Goal: Task Accomplishment & Management: Use online tool/utility

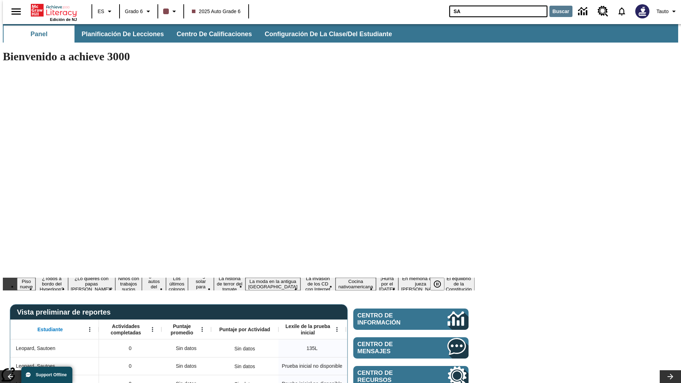
type input "SA"
click at [556, 11] on button "Buscar" at bounding box center [560, 11] width 23 height 11
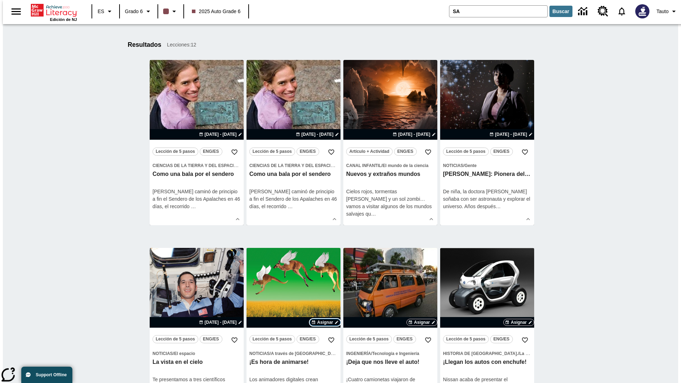
click at [325, 322] on span "Asignar" at bounding box center [325, 322] width 16 height 6
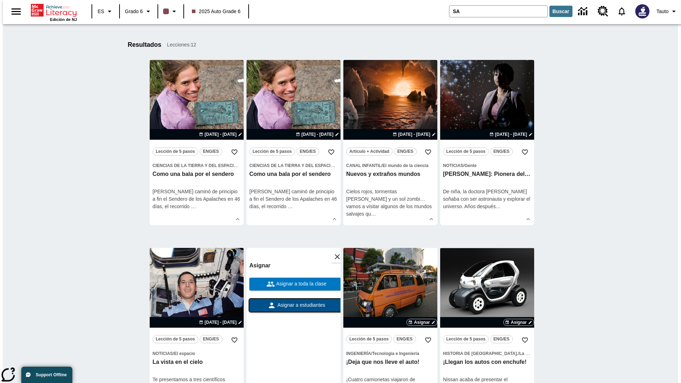
click at [293, 301] on span "Asignar a estudiantes" at bounding box center [300, 304] width 49 height 7
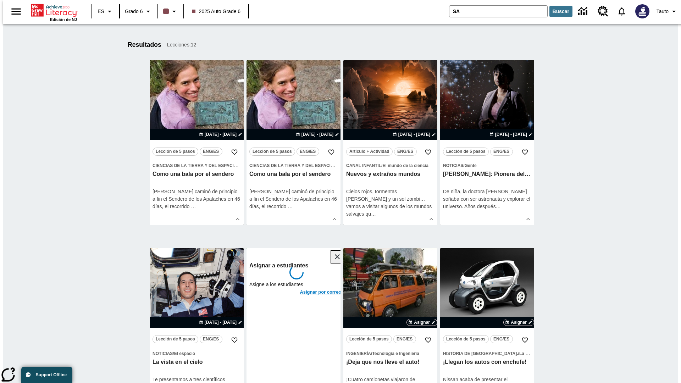
scroll to position [114, 0]
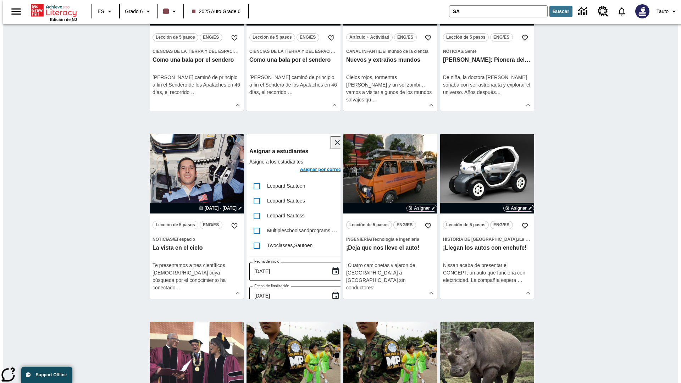
click at [335, 143] on icon "Cerrar" at bounding box center [337, 142] width 5 height 5
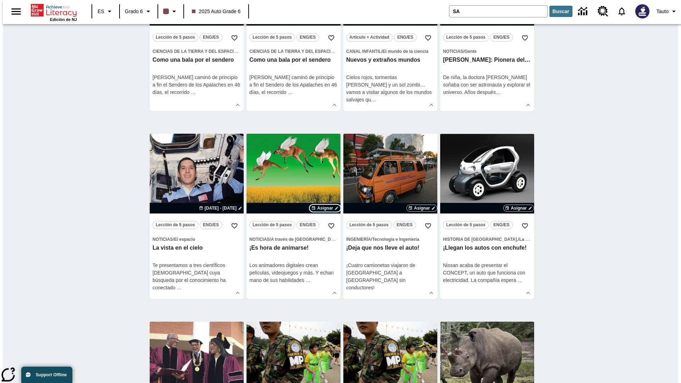
click at [325, 208] on span "Asignar" at bounding box center [325, 208] width 16 height 6
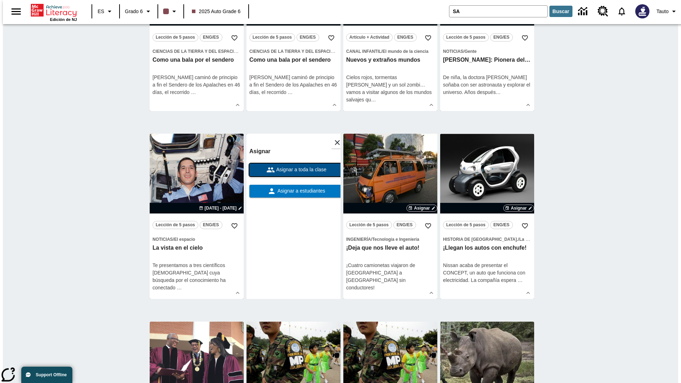
click at [293, 173] on span "Asignar a toda la clase" at bounding box center [301, 169] width 52 height 7
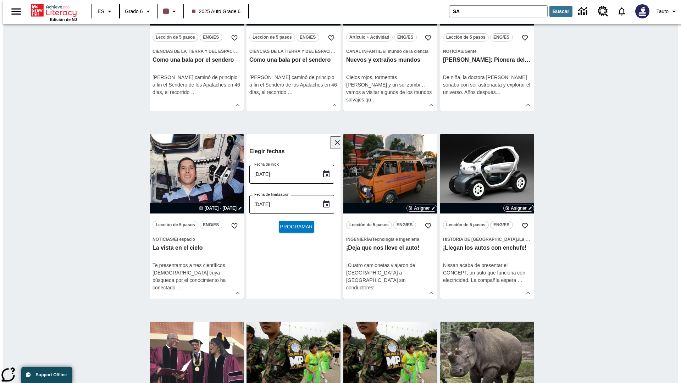
scroll to position [0, 0]
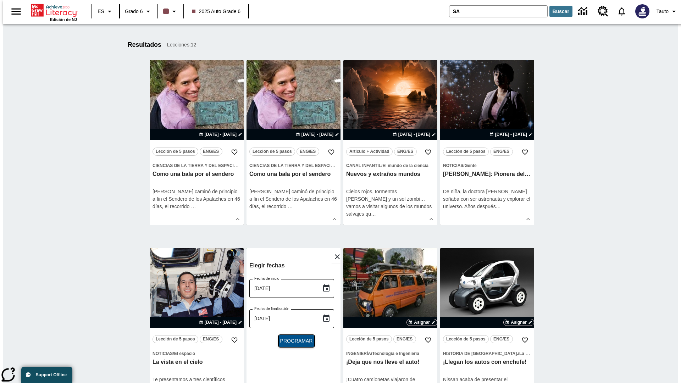
click at [293, 341] on span "Programar" at bounding box center [296, 340] width 33 height 7
